Goal: Task Accomplishment & Management: Complete application form

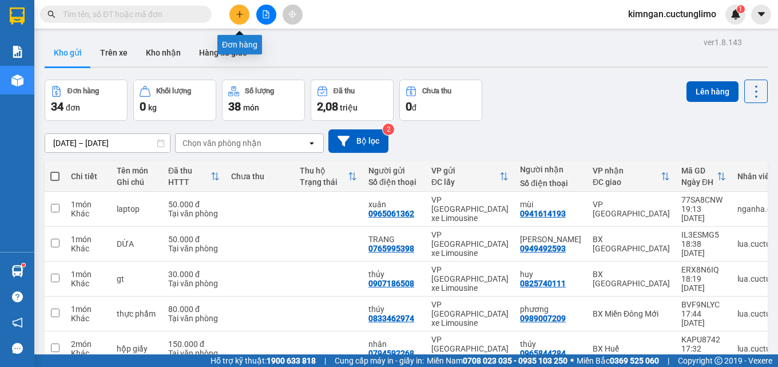
click at [237, 15] on icon "plus" at bounding box center [240, 14] width 8 height 8
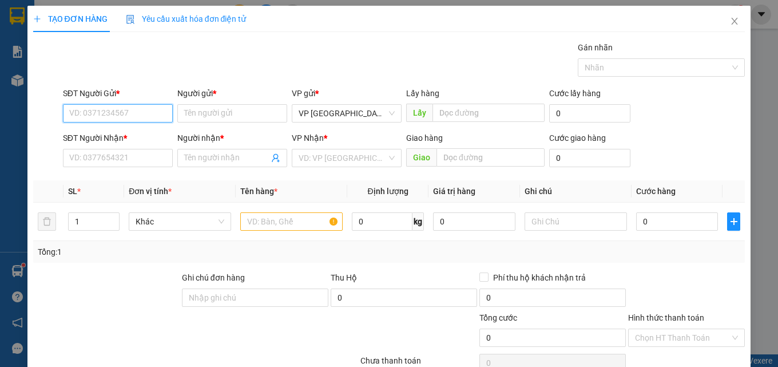
click at [139, 109] on input "SĐT Người Gửi *" at bounding box center [118, 113] width 110 height 18
click at [85, 133] on div "0389650313 - diệp" at bounding box center [116, 136] width 95 height 13
type input "0389650313"
type input "diệp"
type input "0858839379"
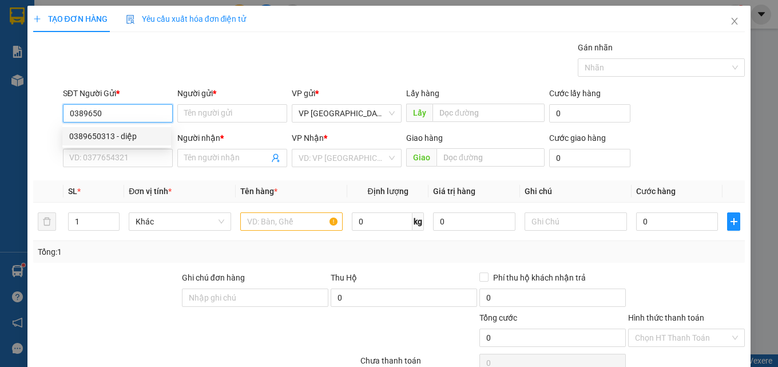
type input "hòa trị"
type input "30.000"
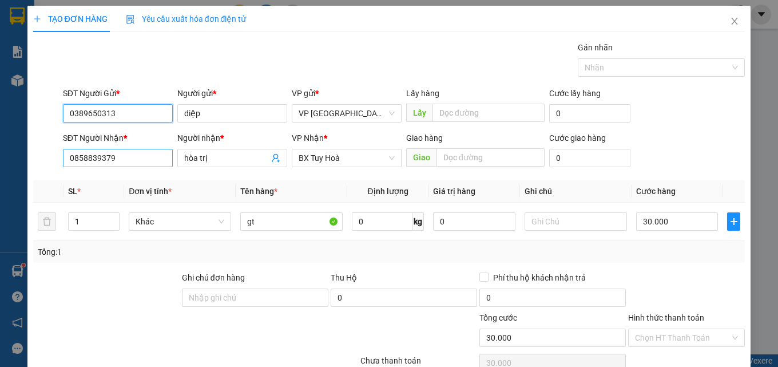
type input "0389650313"
drag, startPoint x: 117, startPoint y: 157, endPoint x: 31, endPoint y: 151, distance: 86.7
click at [31, 151] on div "TẠO ĐƠN HÀNG Yêu cầu xuất hóa đơn điện tử Transit Pickup Surcharge Ids Transit …" at bounding box center [389, 226] width 724 height 440
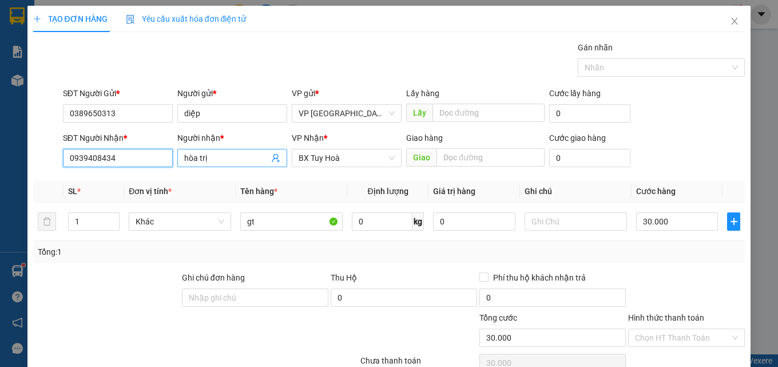
type input "0939408434"
drag, startPoint x: 219, startPoint y: 160, endPoint x: 243, endPoint y: 255, distance: 98.0
click at [152, 161] on div "SĐT Người Nhận * 0939408434 Người nhận * hòa trị hòa trị VP Nhận * BX Tuy Hoà G…" at bounding box center [404, 152] width 687 height 40
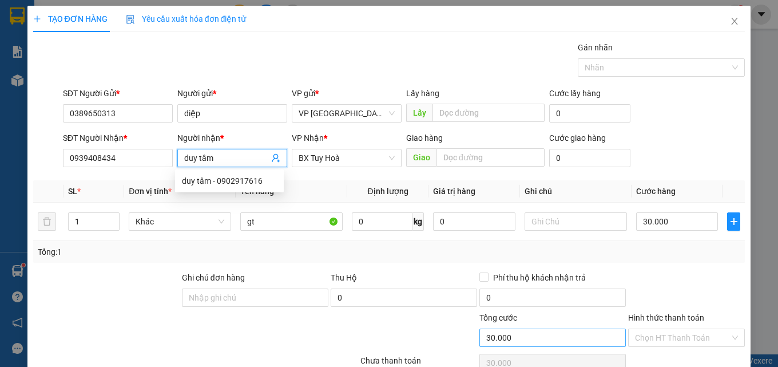
scroll to position [92, 0]
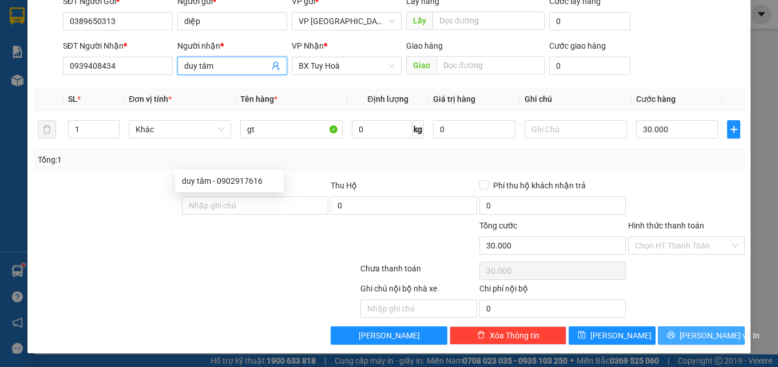
type input "duy tâm"
click at [697, 335] on span "[PERSON_NAME] và In" at bounding box center [720, 335] width 80 height 13
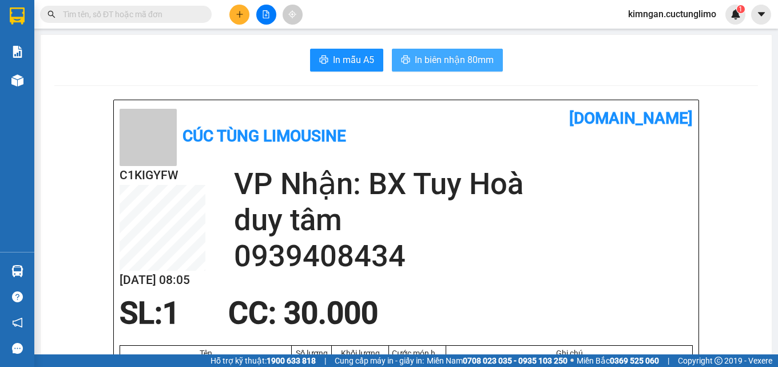
click at [442, 61] on span "In biên nhận 80mm" at bounding box center [454, 60] width 79 height 14
